Goal: Use online tool/utility: Utilize a website feature to perform a specific function

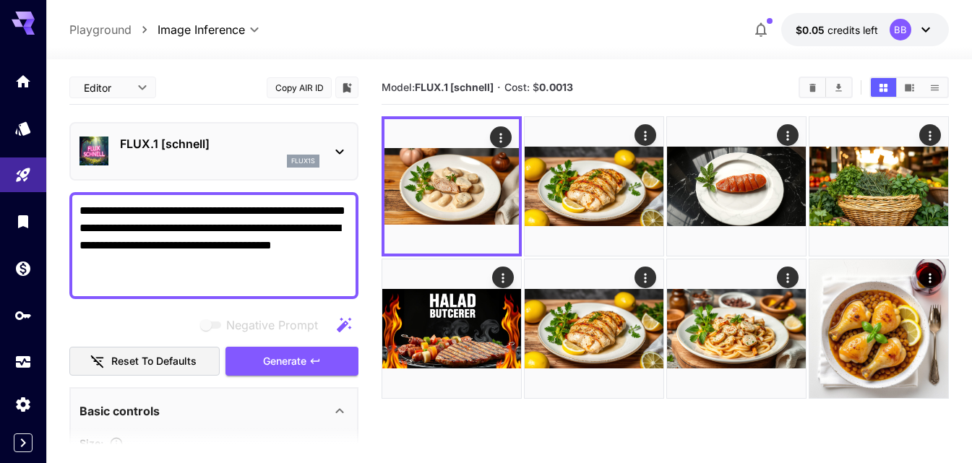
scroll to position [65, 0]
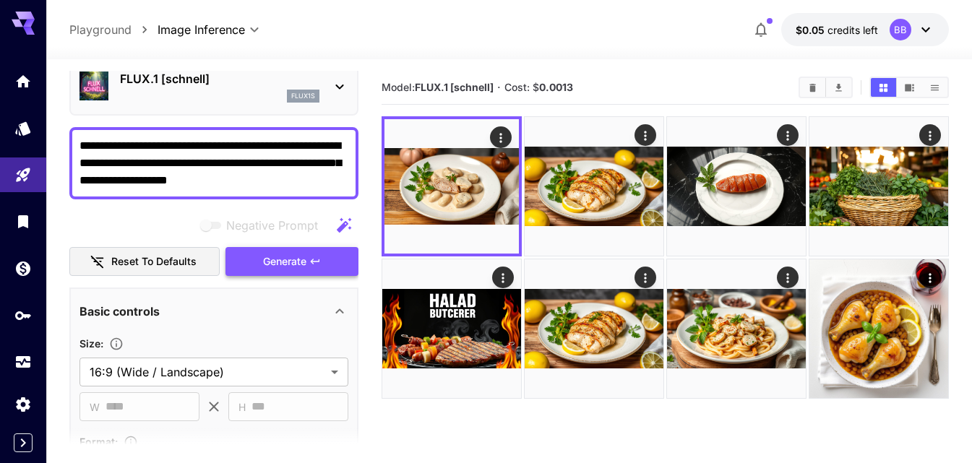
click at [297, 273] on button "Generate" at bounding box center [292, 262] width 133 height 30
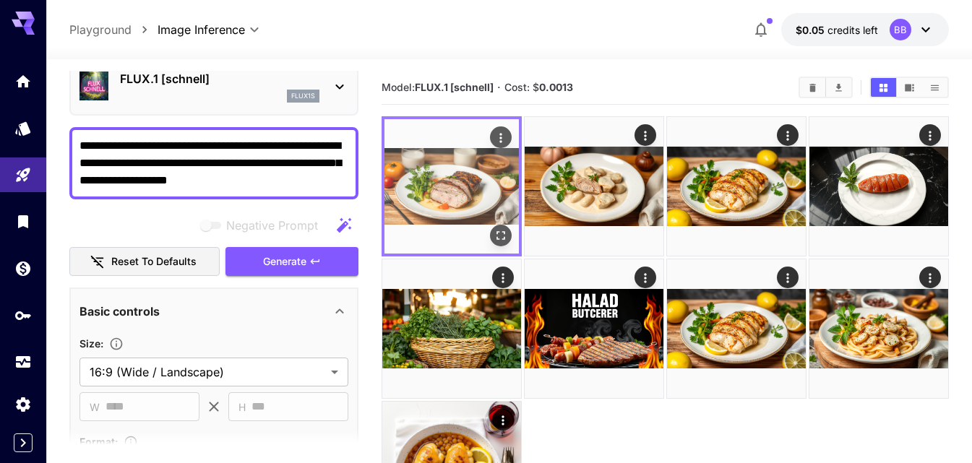
click at [474, 181] on img at bounding box center [452, 186] width 134 height 134
click at [503, 234] on icon "Open in fullscreen" at bounding box center [501, 235] width 14 height 14
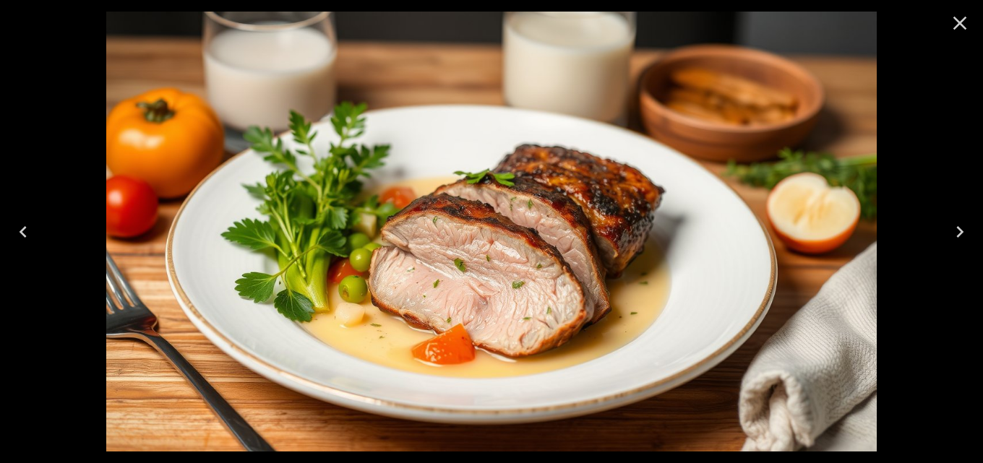
click at [949, 173] on div at bounding box center [491, 231] width 983 height 463
click at [967, 20] on icon "Close" at bounding box center [959, 23] width 23 height 23
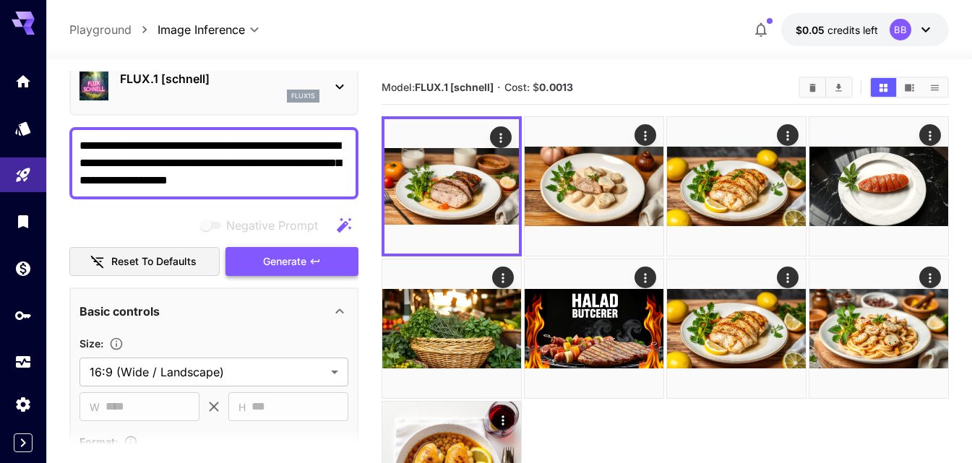
click at [294, 258] on span "Generate" at bounding box center [284, 262] width 43 height 18
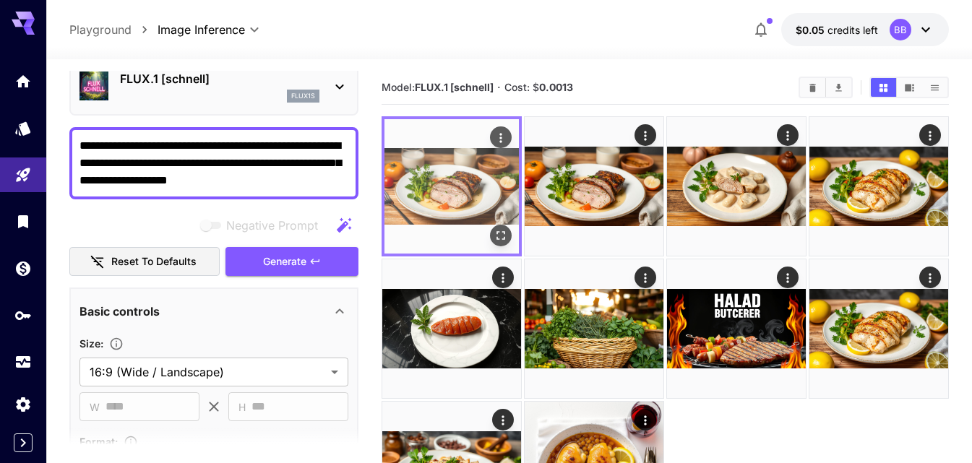
click at [449, 186] on img at bounding box center [452, 186] width 134 height 134
click at [499, 244] on button "Open in fullscreen" at bounding box center [501, 236] width 22 height 22
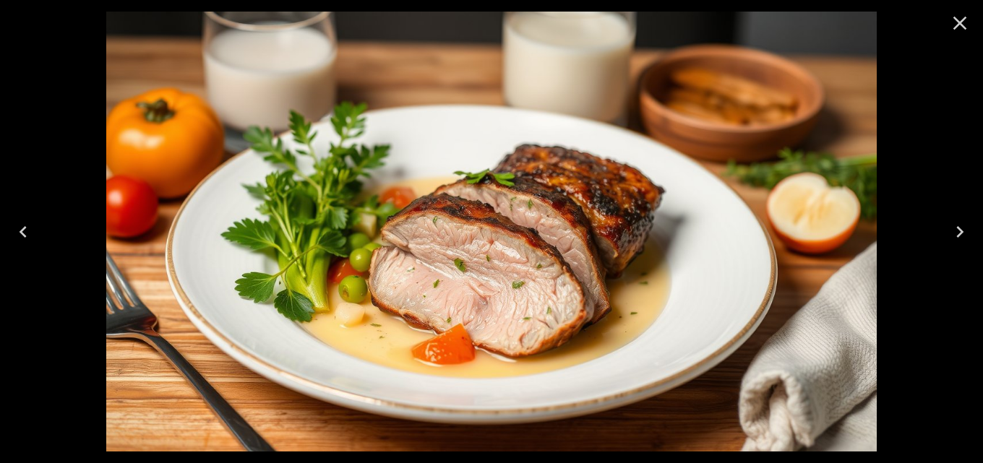
click at [940, 128] on div at bounding box center [491, 231] width 983 height 463
click at [12, 144] on div at bounding box center [491, 231] width 983 height 463
click at [959, 5] on div at bounding box center [960, 23] width 46 height 46
click at [962, 18] on icon "Close" at bounding box center [959, 23] width 23 height 23
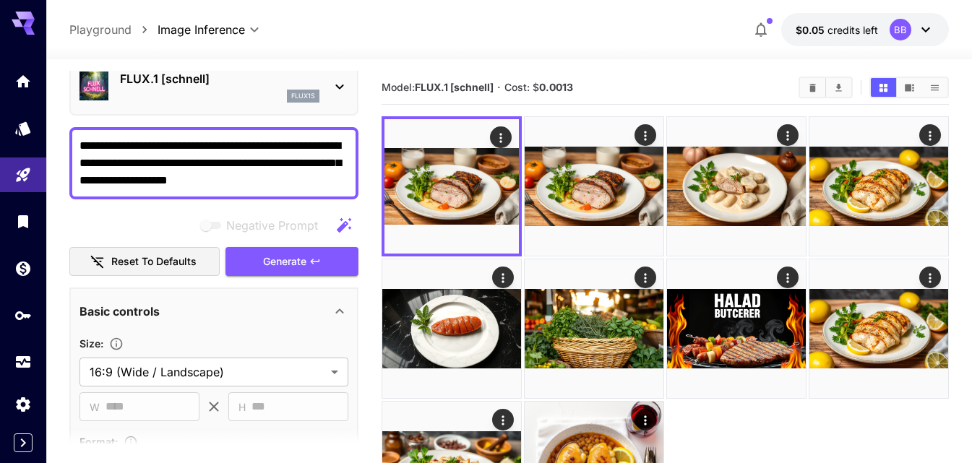
click at [285, 181] on textarea "**********" at bounding box center [214, 163] width 269 height 52
paste textarea
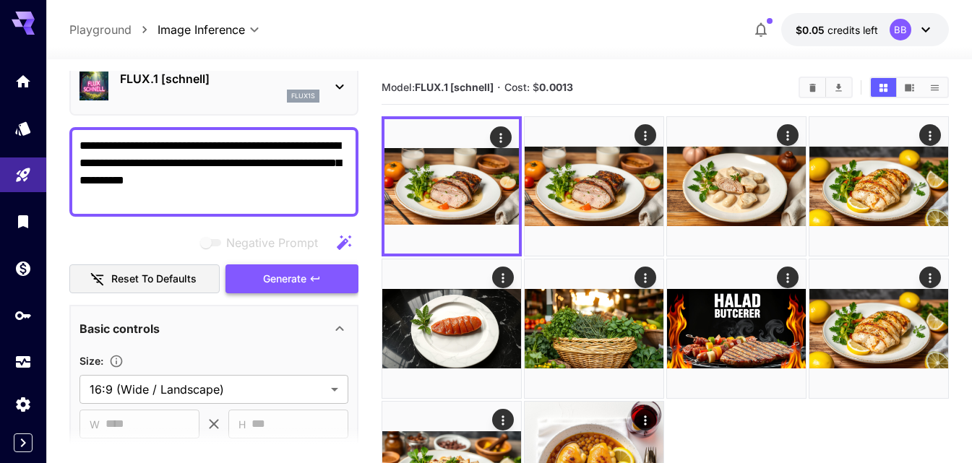
type textarea "**********"
click at [275, 285] on span "Generate" at bounding box center [284, 279] width 43 height 18
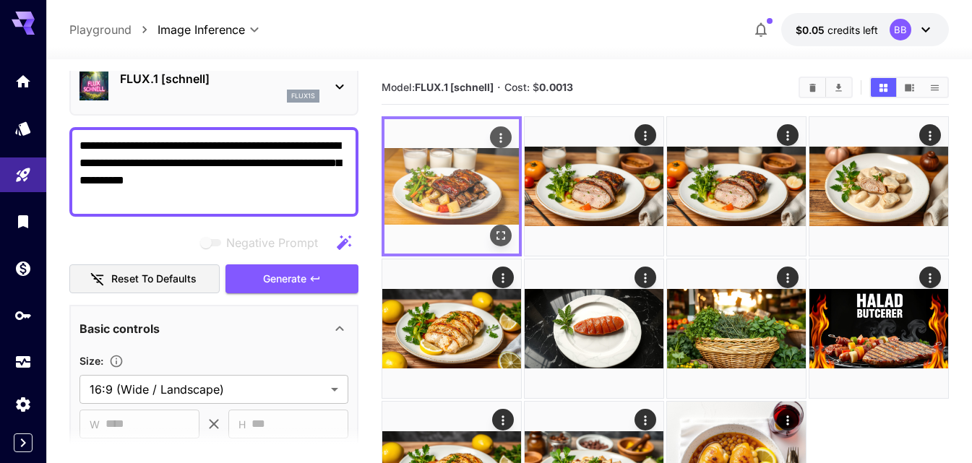
click at [463, 186] on img at bounding box center [452, 186] width 134 height 134
click at [502, 239] on icon "Open in fullscreen" at bounding box center [501, 235] width 14 height 14
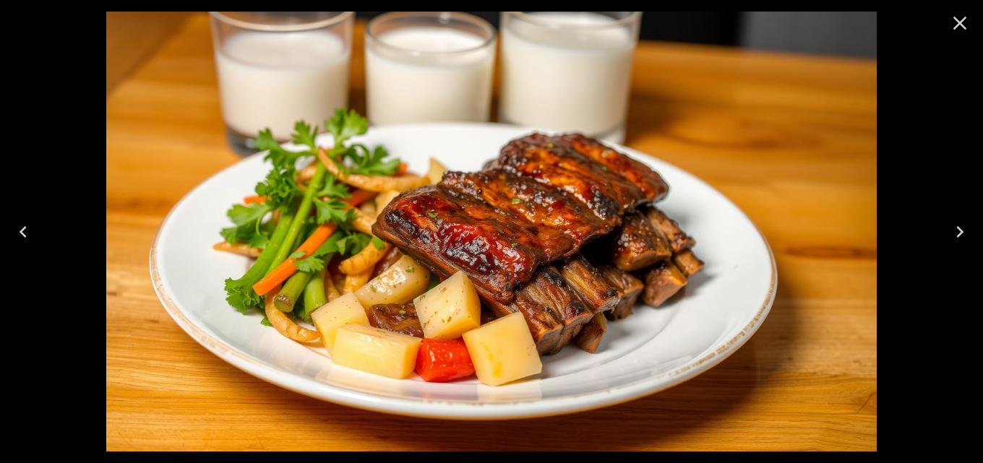
click at [939, 141] on div at bounding box center [491, 231] width 983 height 463
click at [961, 22] on icon "Close" at bounding box center [960, 24] width 14 height 14
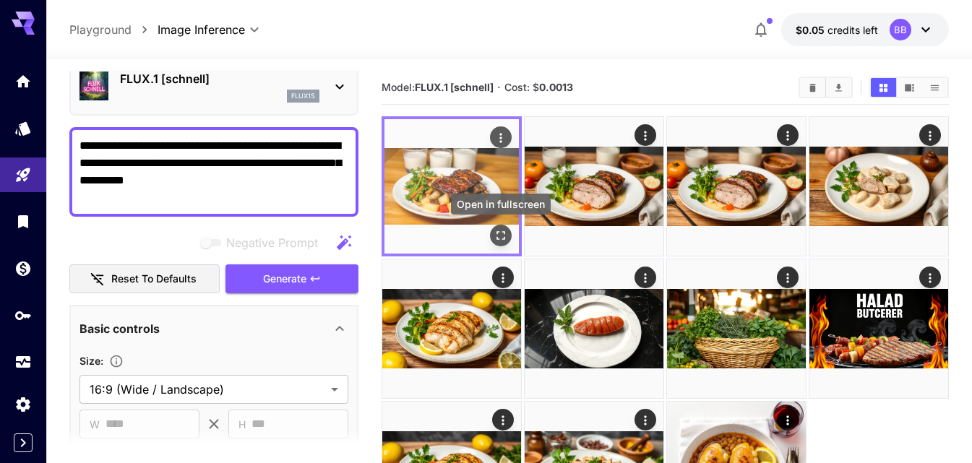
click at [502, 234] on icon "Open in fullscreen" at bounding box center [501, 235] width 14 height 14
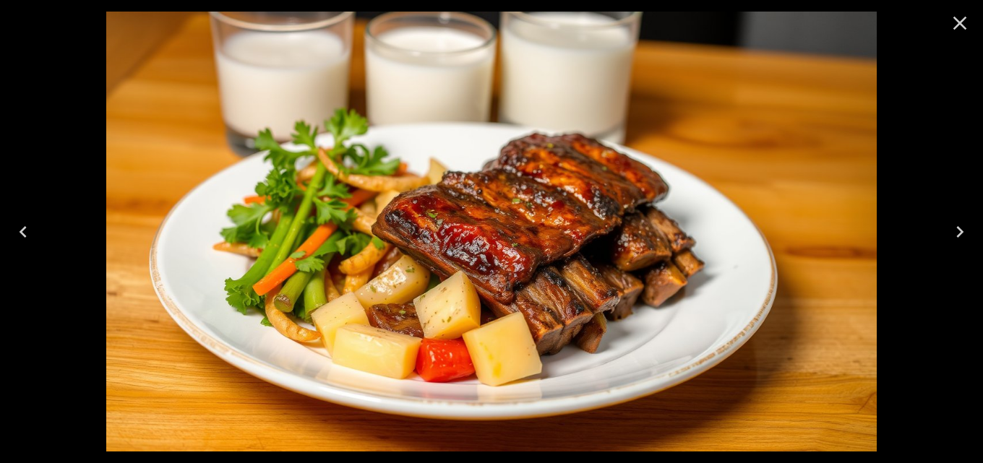
click at [957, 23] on icon "Close" at bounding box center [959, 23] width 23 height 23
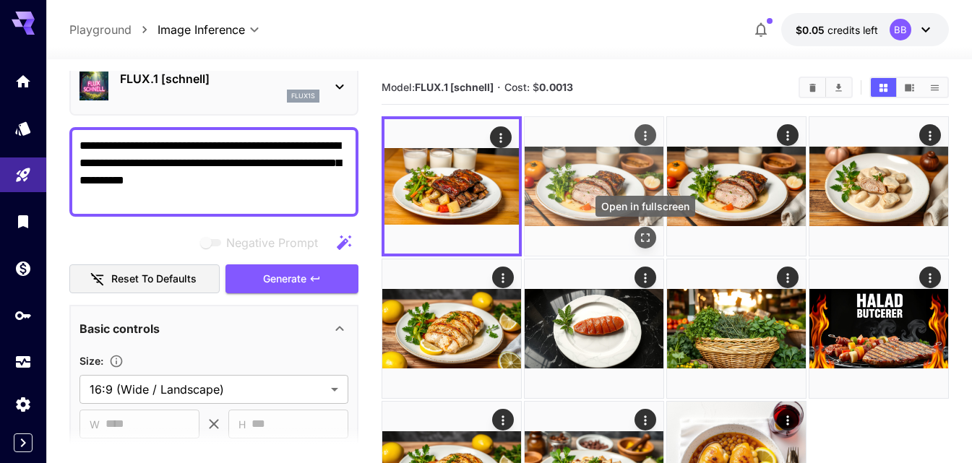
click at [648, 239] on icon "Open in fullscreen" at bounding box center [645, 238] width 14 height 14
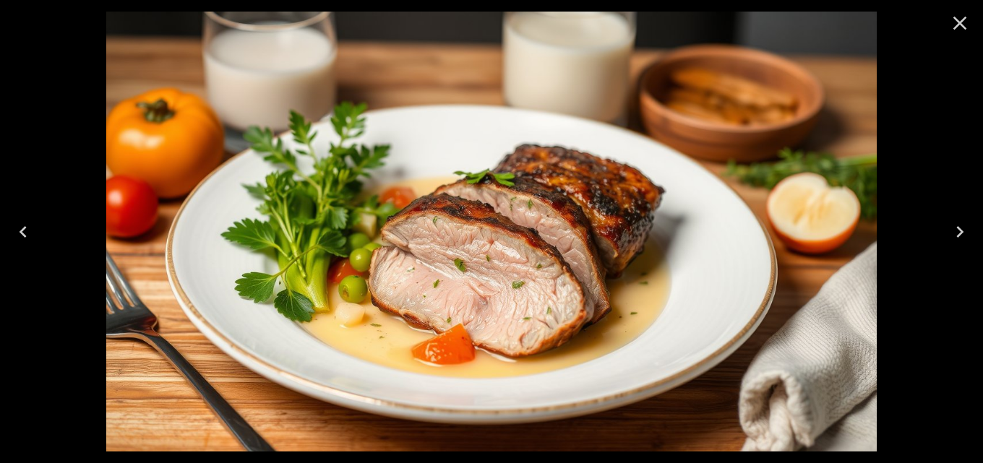
click at [963, 22] on icon "Close" at bounding box center [959, 23] width 23 height 23
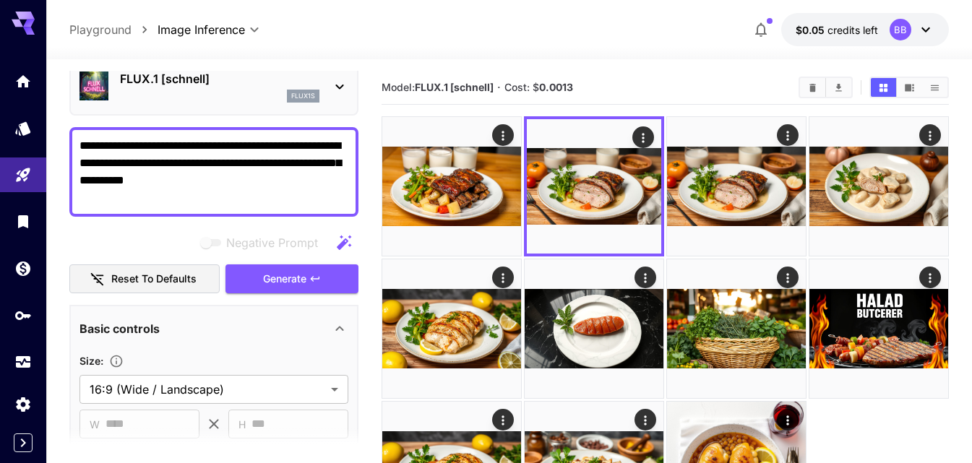
drag, startPoint x: 228, startPoint y: 176, endPoint x: 0, endPoint y: 106, distance: 238.0
click at [0, 106] on div "**********" at bounding box center [486, 292] width 972 height 585
click at [287, 281] on span "Generate" at bounding box center [284, 279] width 43 height 18
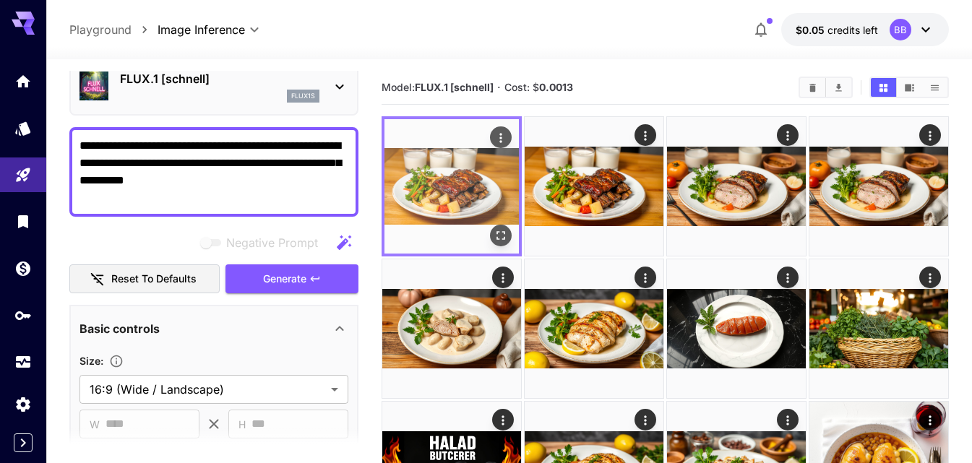
click at [449, 188] on img at bounding box center [452, 186] width 134 height 134
click at [497, 230] on icon "Open in fullscreen" at bounding box center [501, 235] width 14 height 14
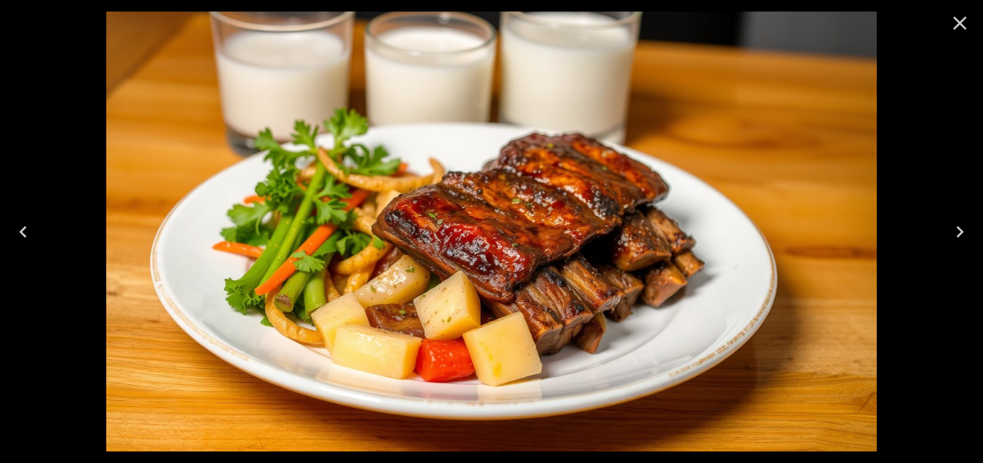
click at [966, 22] on icon "Close" at bounding box center [959, 23] width 23 height 23
